Goal: Information Seeking & Learning: Check status

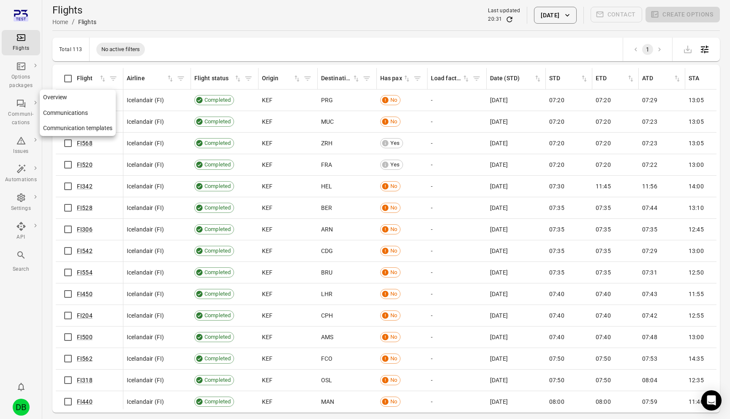
click at [15, 105] on div "Communi-cations" at bounding box center [21, 112] width 32 height 29
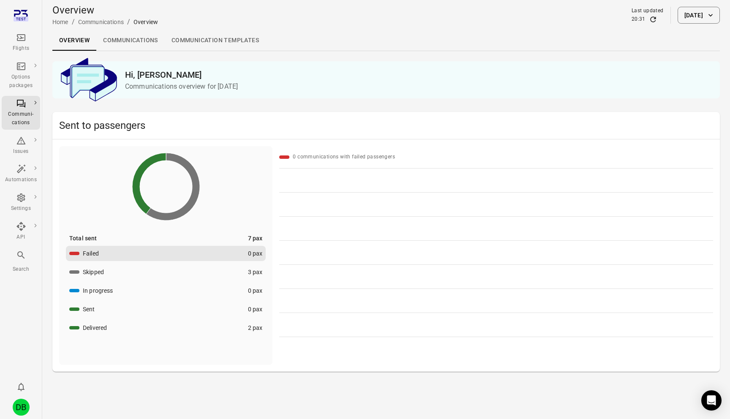
click at [220, 290] on button "In progress 0 pax" at bounding box center [166, 290] width 200 height 15
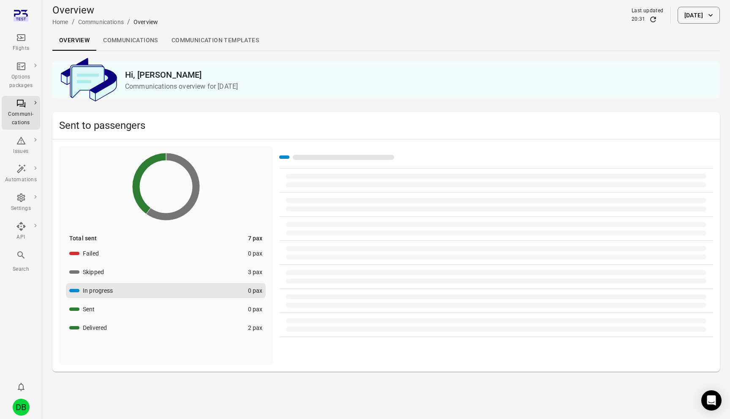
click at [220, 278] on button "Skipped 3 pax" at bounding box center [166, 271] width 200 height 15
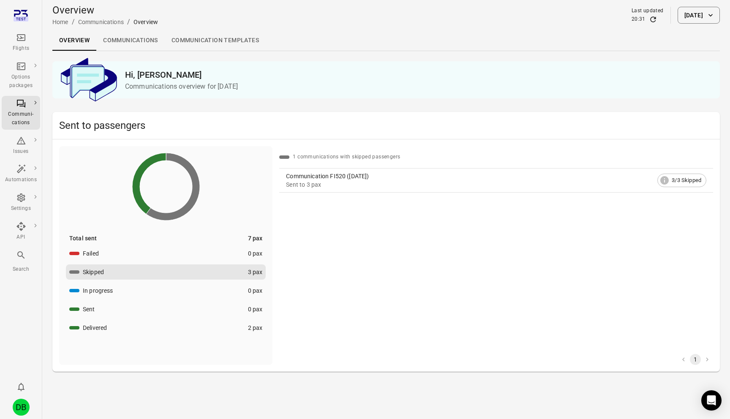
click at [692, 24] on div "Overview Home / Communications / Overview Last updated 20:31 [DATE]" at bounding box center [385, 15] width 667 height 24
click at [692, 17] on button "[DATE]" at bounding box center [698, 15] width 42 height 17
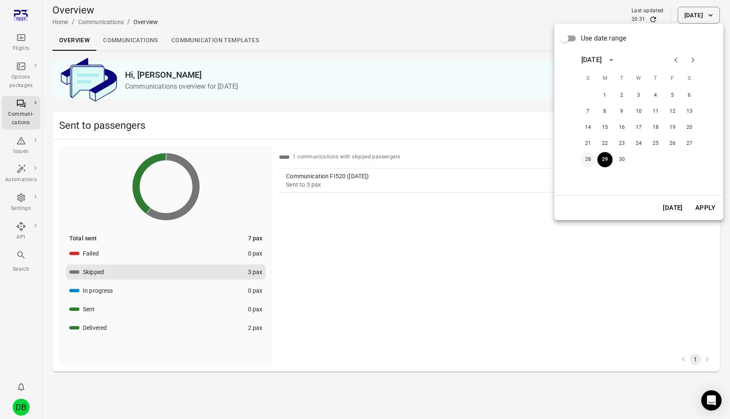
click at [587, 158] on button "28" at bounding box center [587, 159] width 15 height 15
click at [718, 210] on button "Apply" at bounding box center [704, 208] width 29 height 18
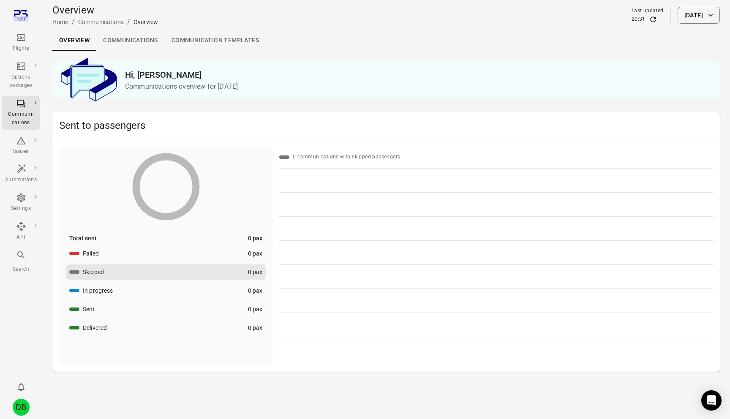
click at [686, 25] on div "Overview Home / Communications / Overview Last updated 20:31 [DATE]" at bounding box center [385, 15] width 667 height 24
click at [677, 19] on button "[DATE]" at bounding box center [698, 15] width 42 height 17
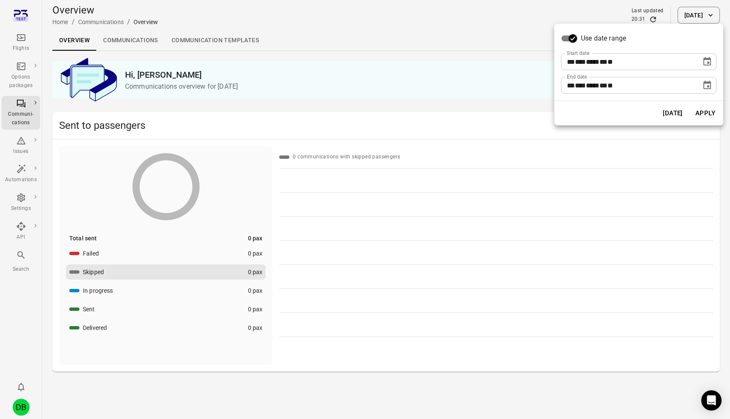
click at [709, 65] on icon "Choose date, selected date is Sep 28, 2025" at bounding box center [707, 61] width 8 height 8
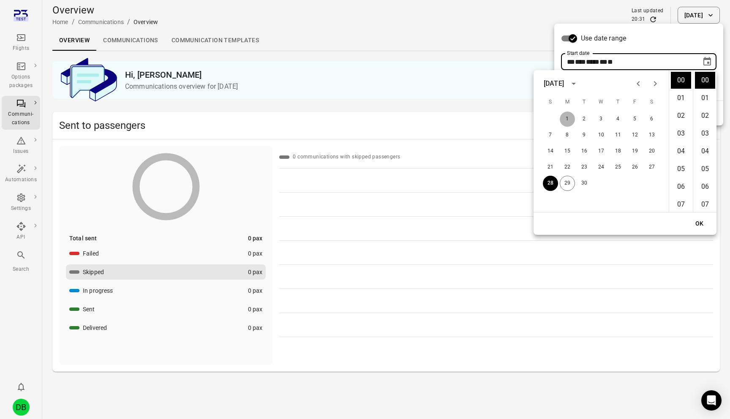
click at [561, 121] on button "1" at bounding box center [566, 118] width 15 height 15
type input "**********"
click at [690, 227] on button "OK" at bounding box center [699, 224] width 27 height 16
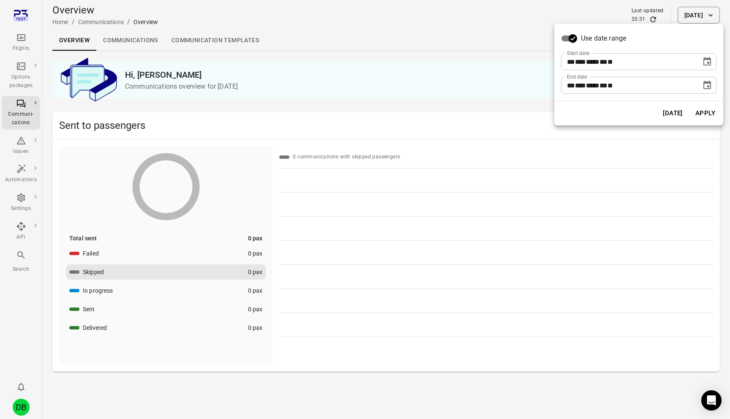
click at [708, 115] on button "Apply" at bounding box center [704, 113] width 29 height 18
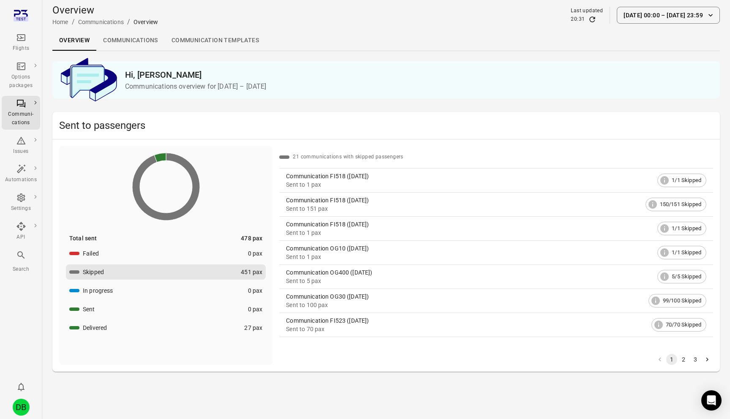
click at [348, 179] on div "Communication FI518 ([DATE])" at bounding box center [470, 176] width 368 height 8
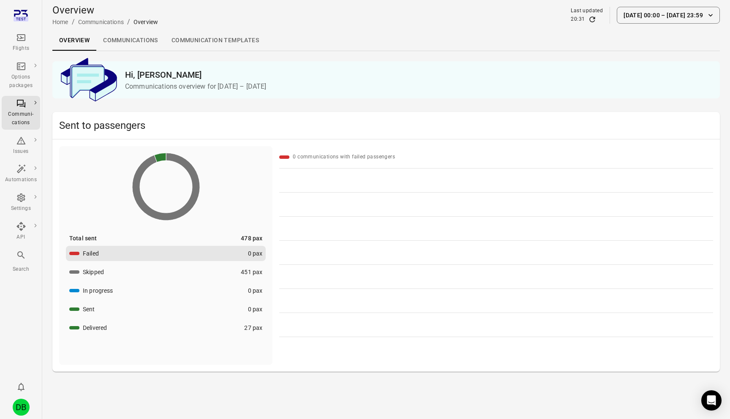
click at [216, 269] on button "Skipped 451 pax" at bounding box center [166, 271] width 200 height 15
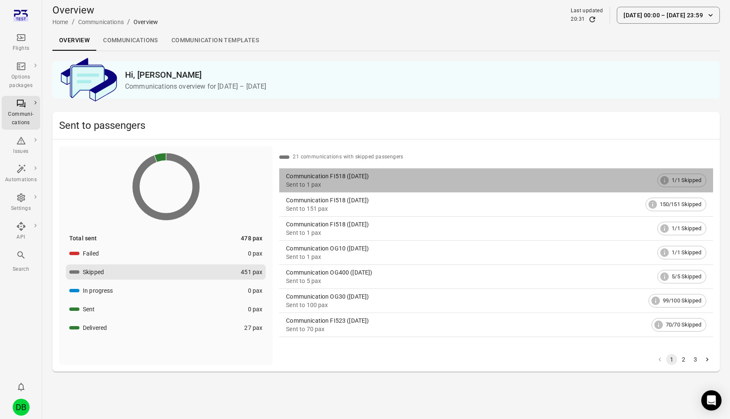
click at [349, 181] on div "Sent to 1 pax" at bounding box center [470, 184] width 368 height 8
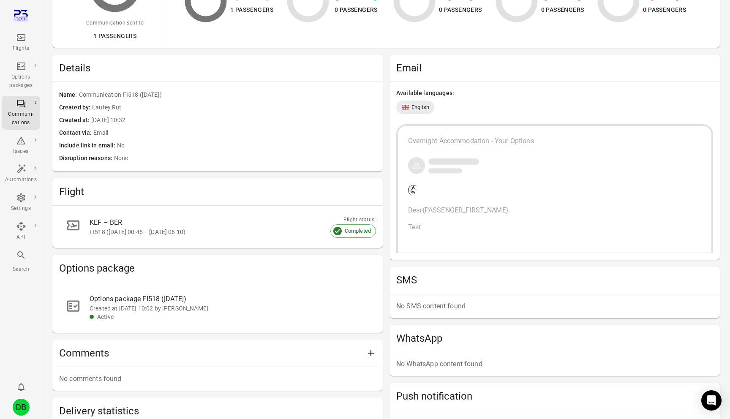
scroll to position [111, 0]
